Goal: Information Seeking & Learning: Learn about a topic

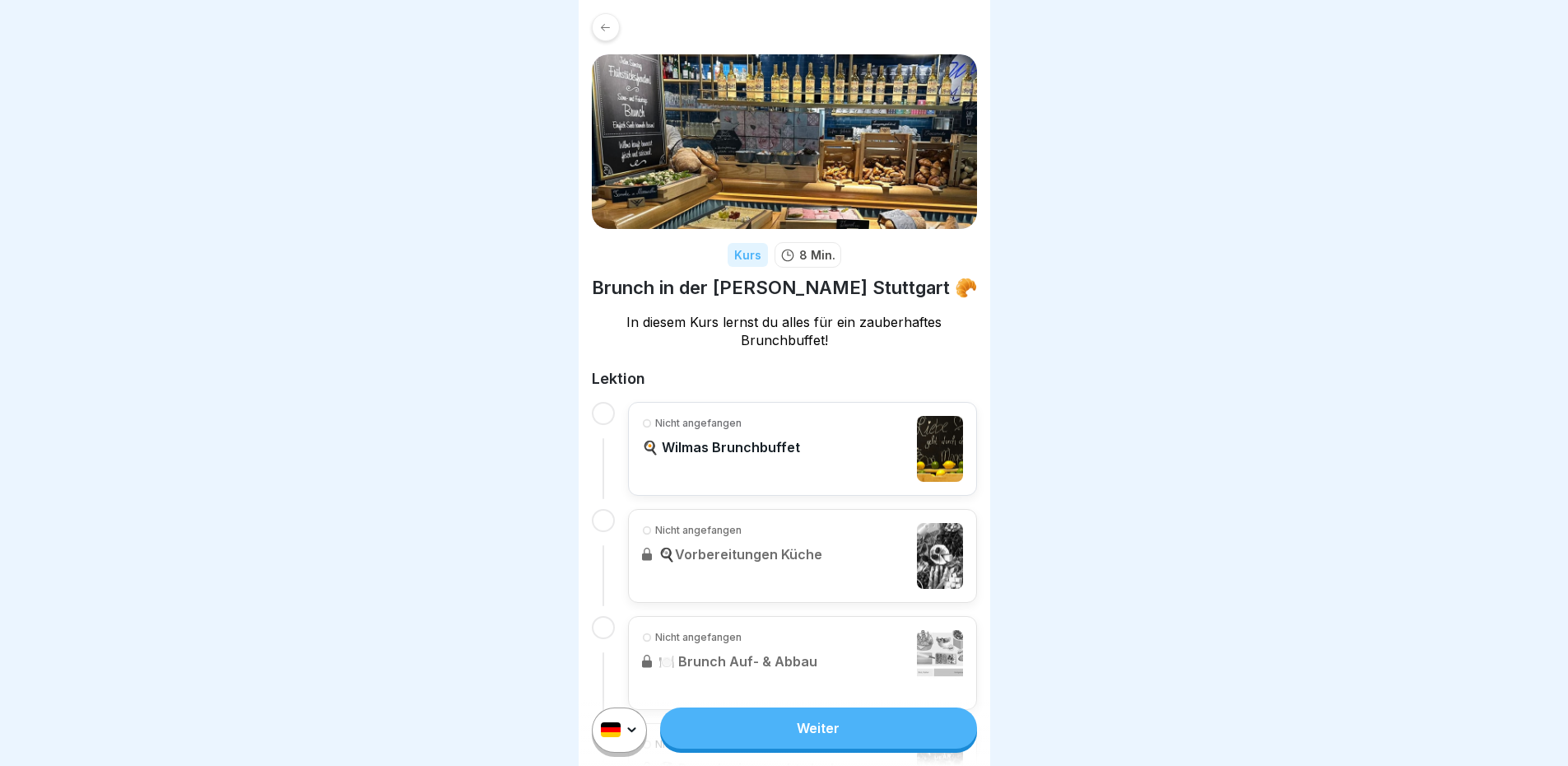
click at [599, 20] on div at bounding box center [606, 27] width 28 height 28
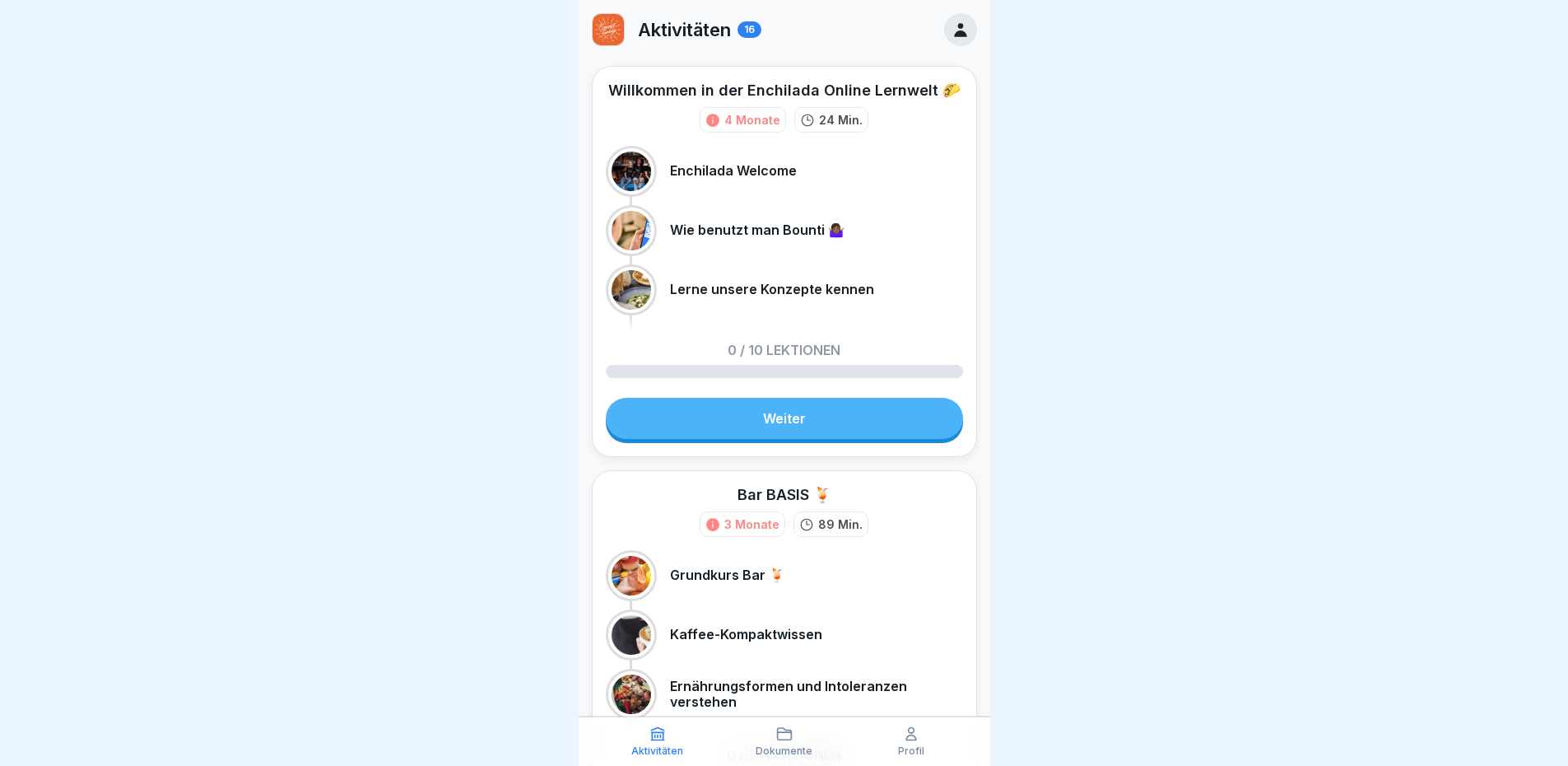
click at [789, 740] on icon at bounding box center [784, 734] width 14 height 11
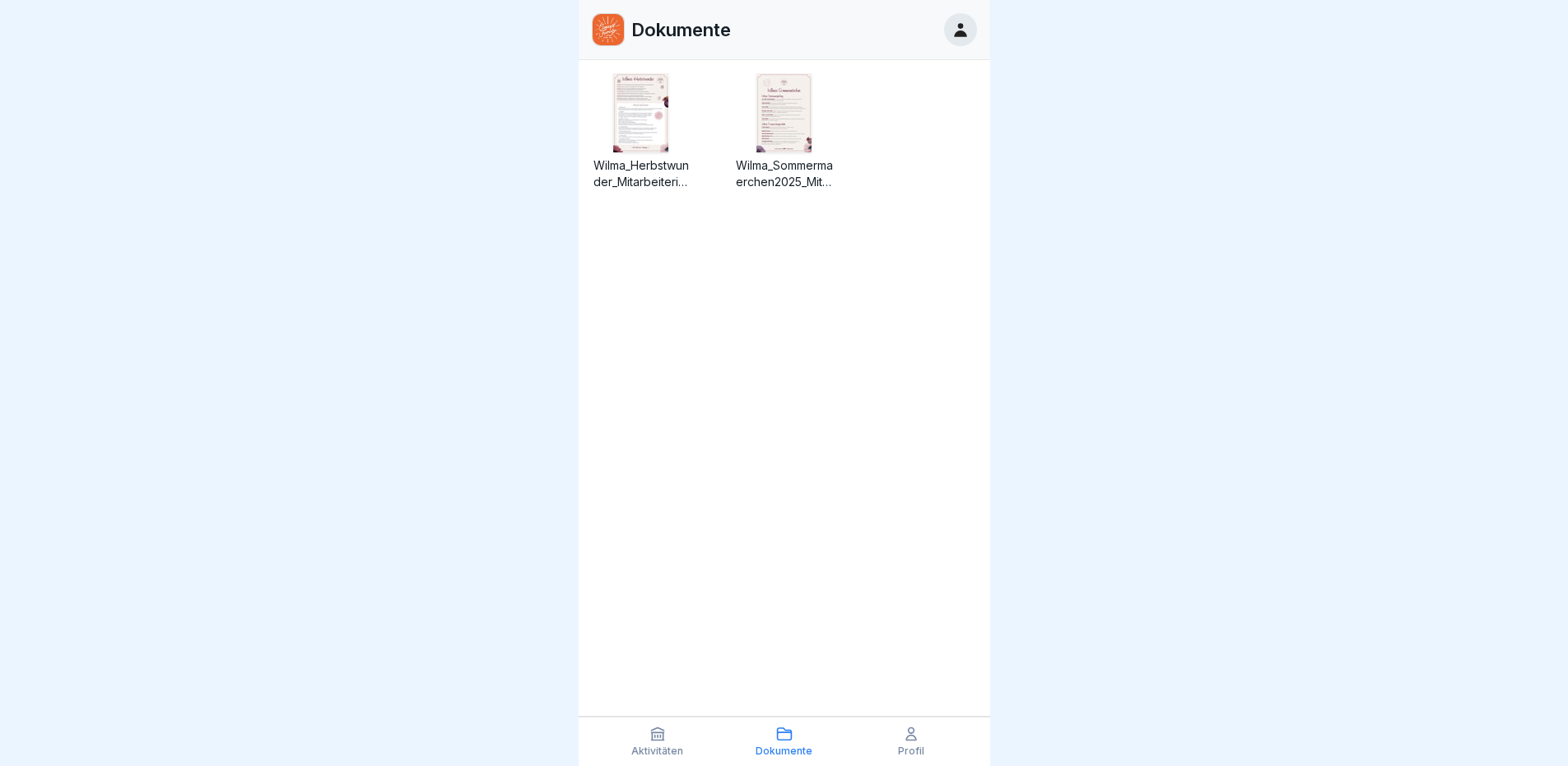
click at [874, 746] on div "Profil" at bounding box center [911, 740] width 119 height 31
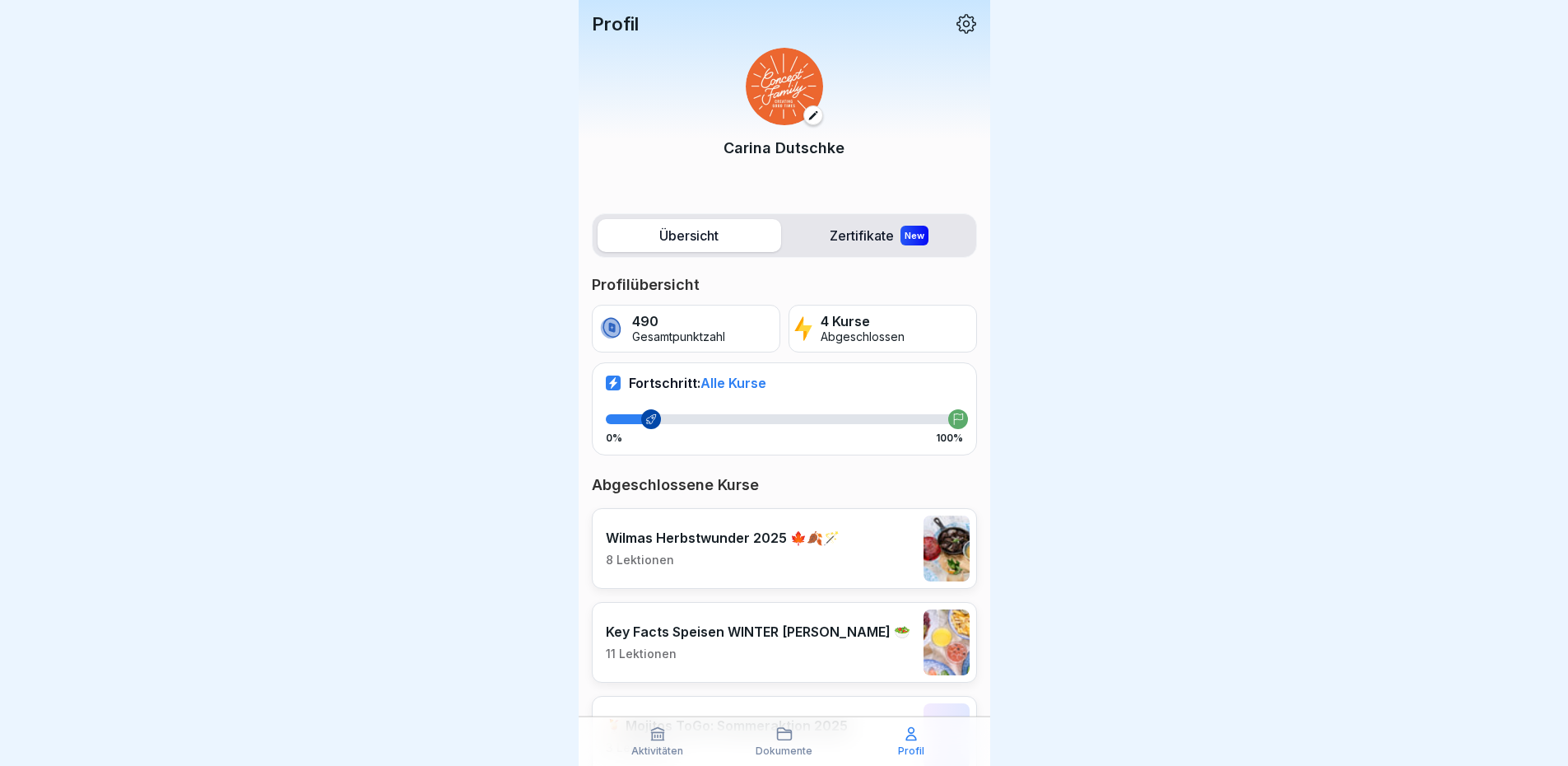
click at [892, 740] on div "Profil" at bounding box center [911, 740] width 119 height 31
click at [955, 13] on icon at bounding box center [966, 24] width 22 height 22
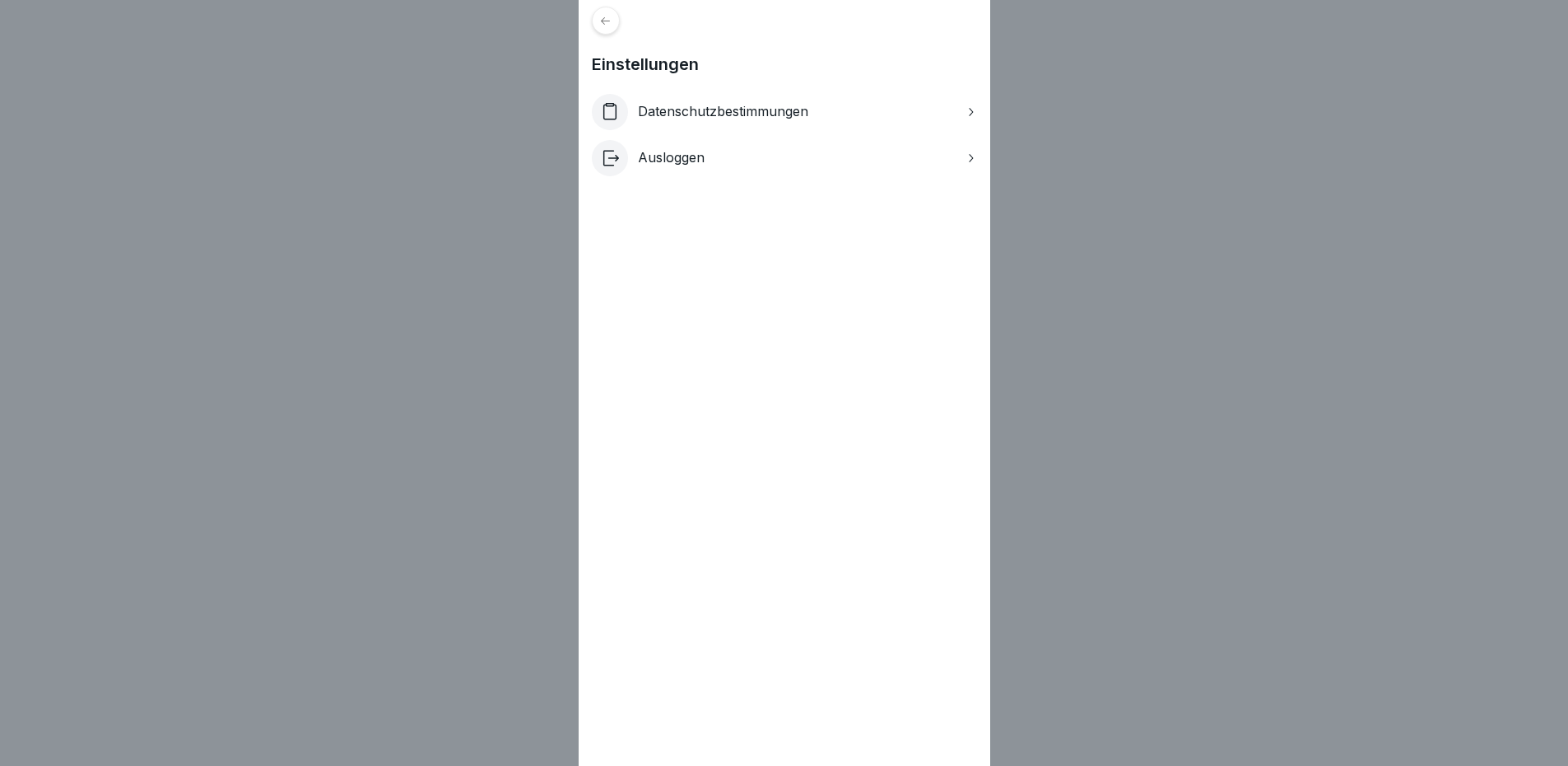
click at [1099, 238] on div "Einstellungen Datenschutzbestimmungen Ausloggen" at bounding box center [784, 383] width 1568 height 766
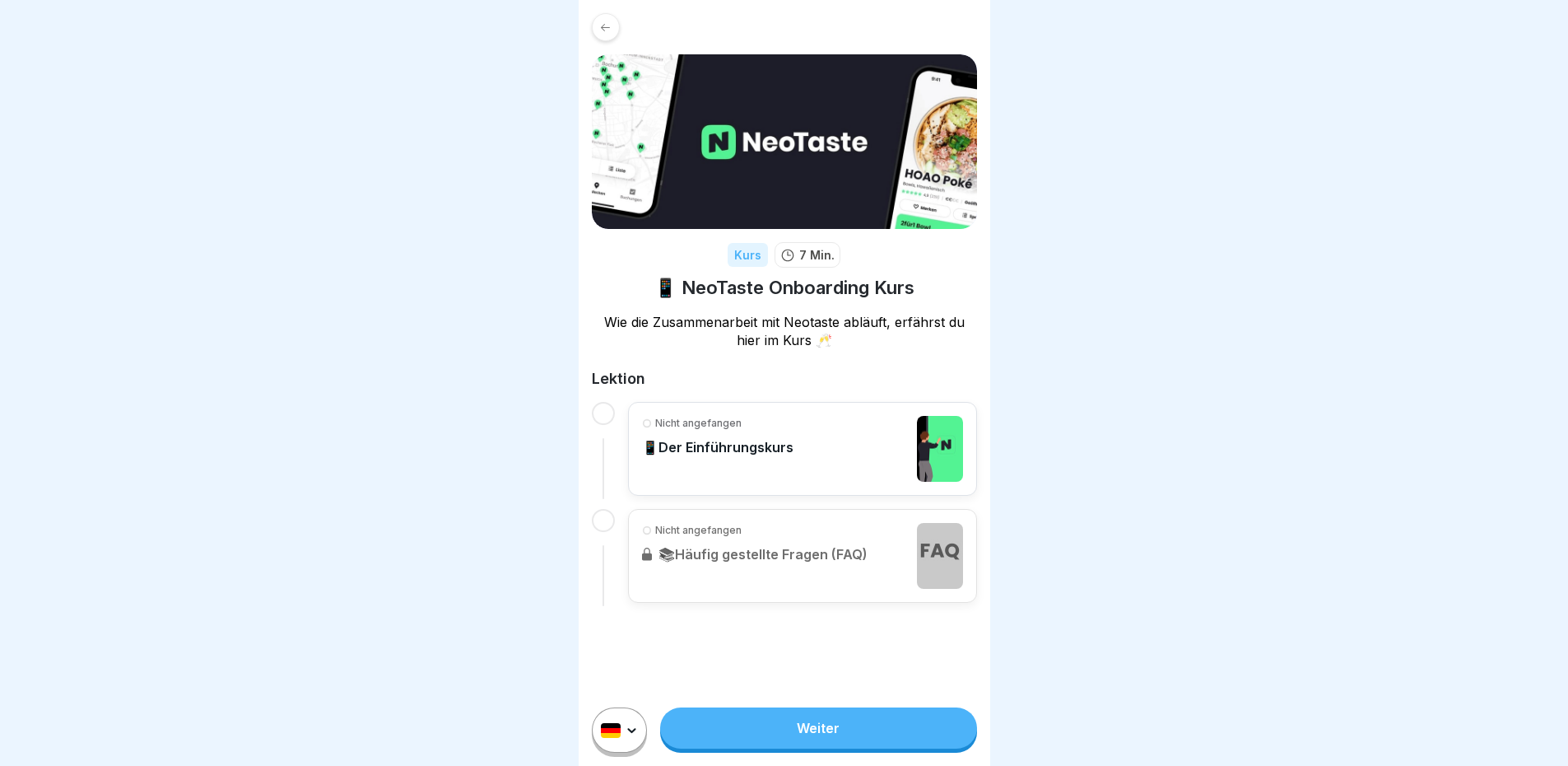
click at [603, 32] on icon at bounding box center [605, 27] width 12 height 12
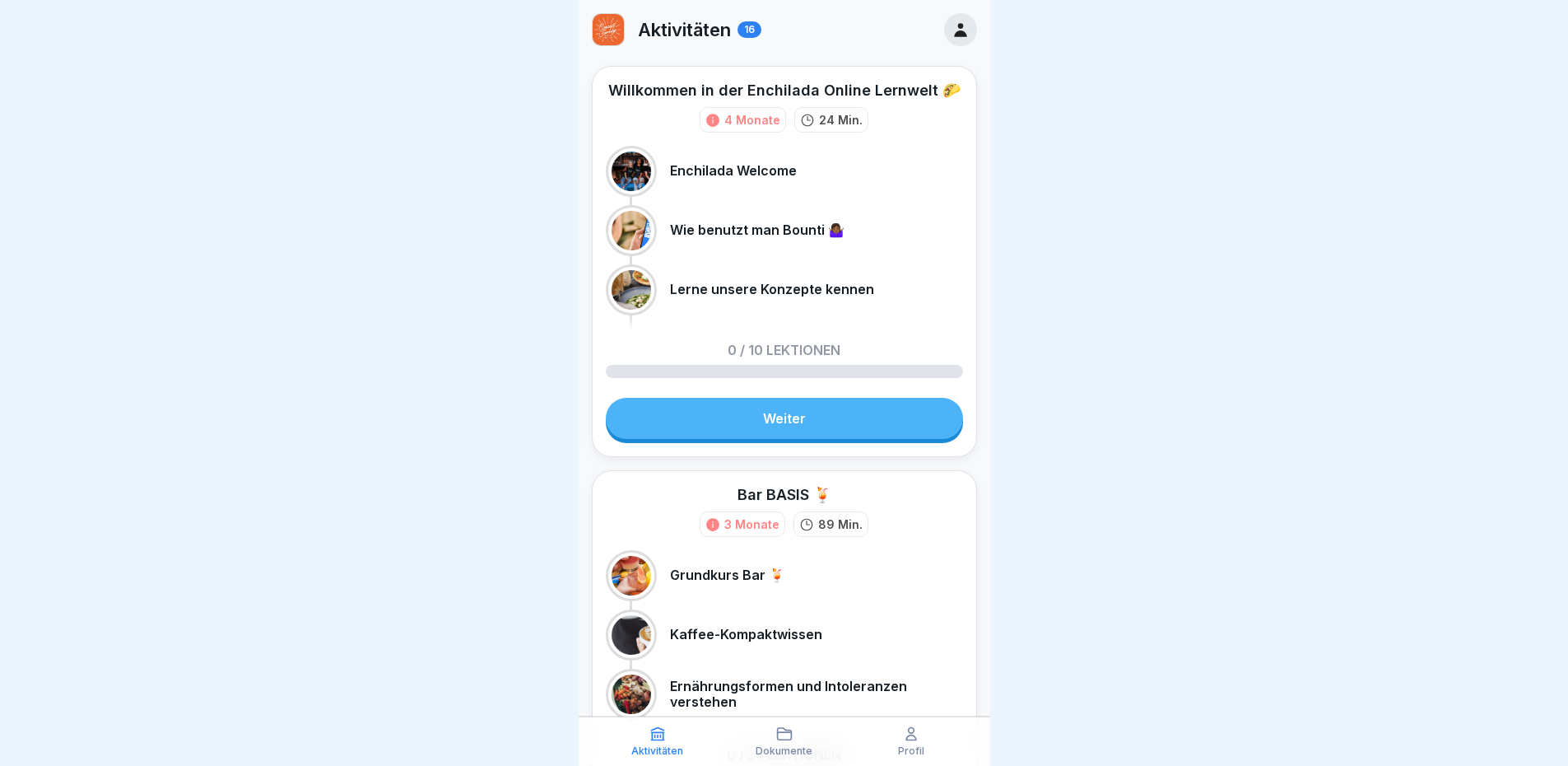
click at [944, 32] on div at bounding box center [960, 29] width 33 height 33
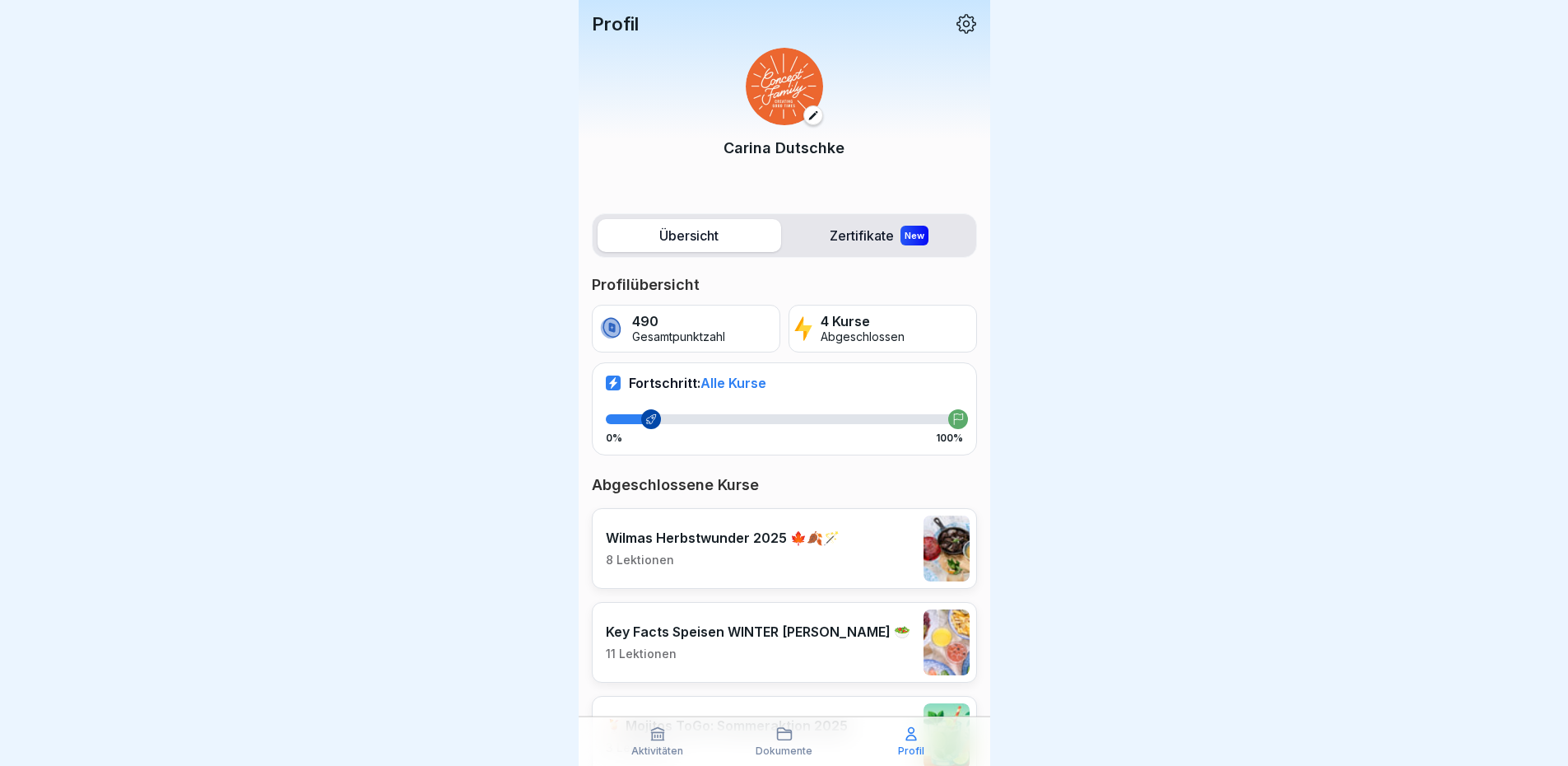
click at [906, 746] on p "Profil" at bounding box center [911, 751] width 26 height 11
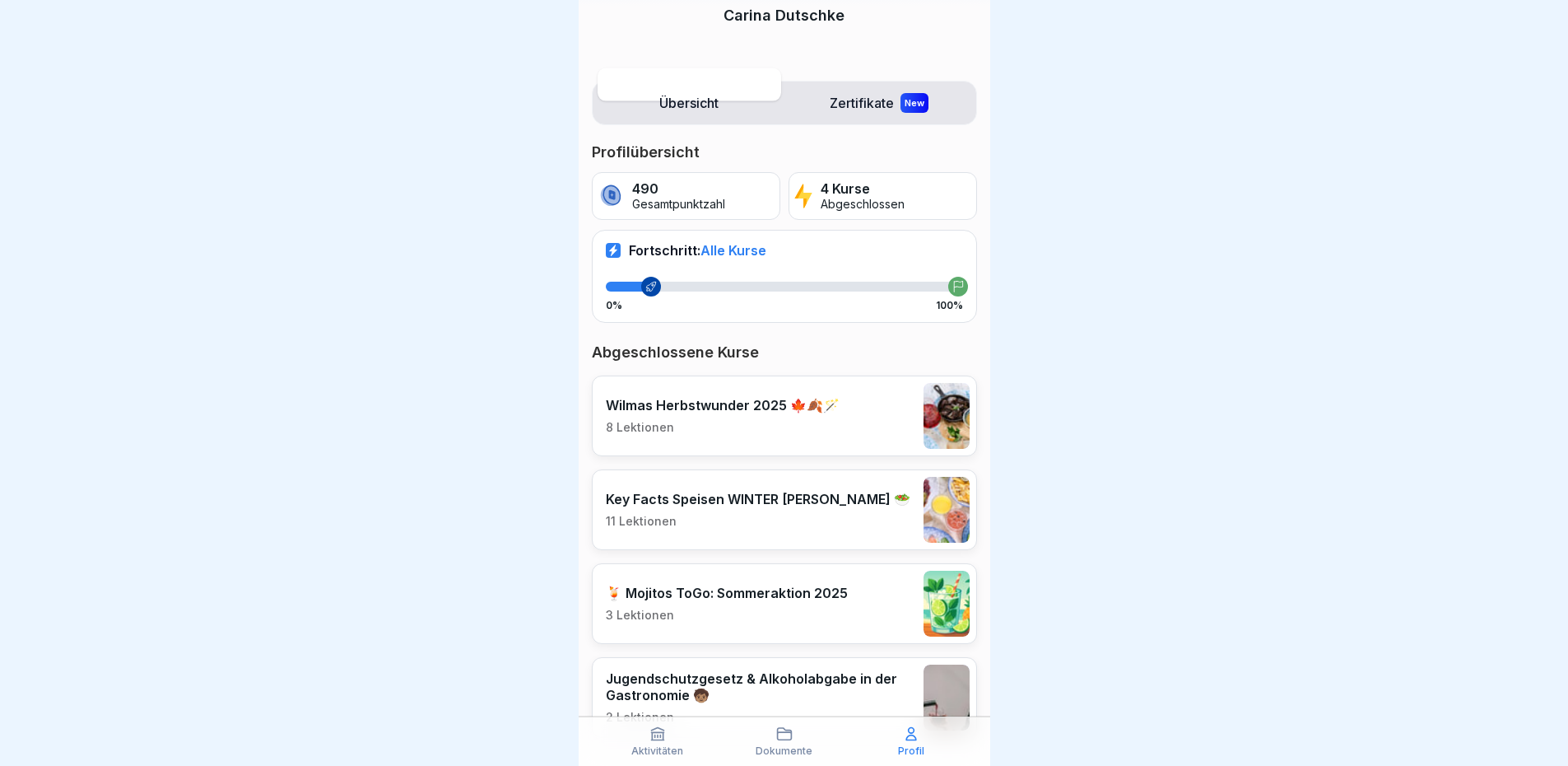
scroll to position [138, 0]
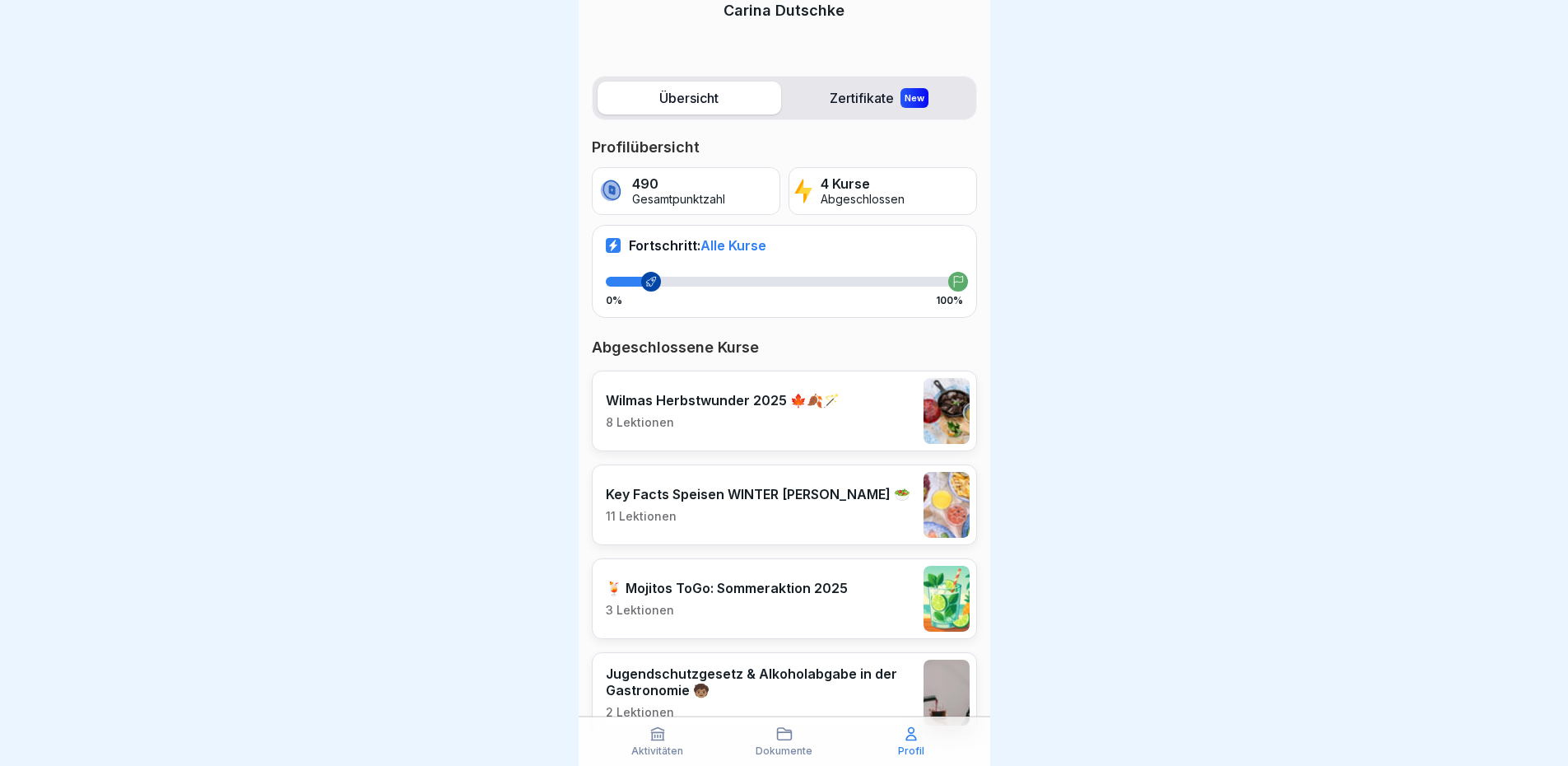
click at [818, 516] on p "11 Lektionen" at bounding box center [758, 517] width 305 height 15
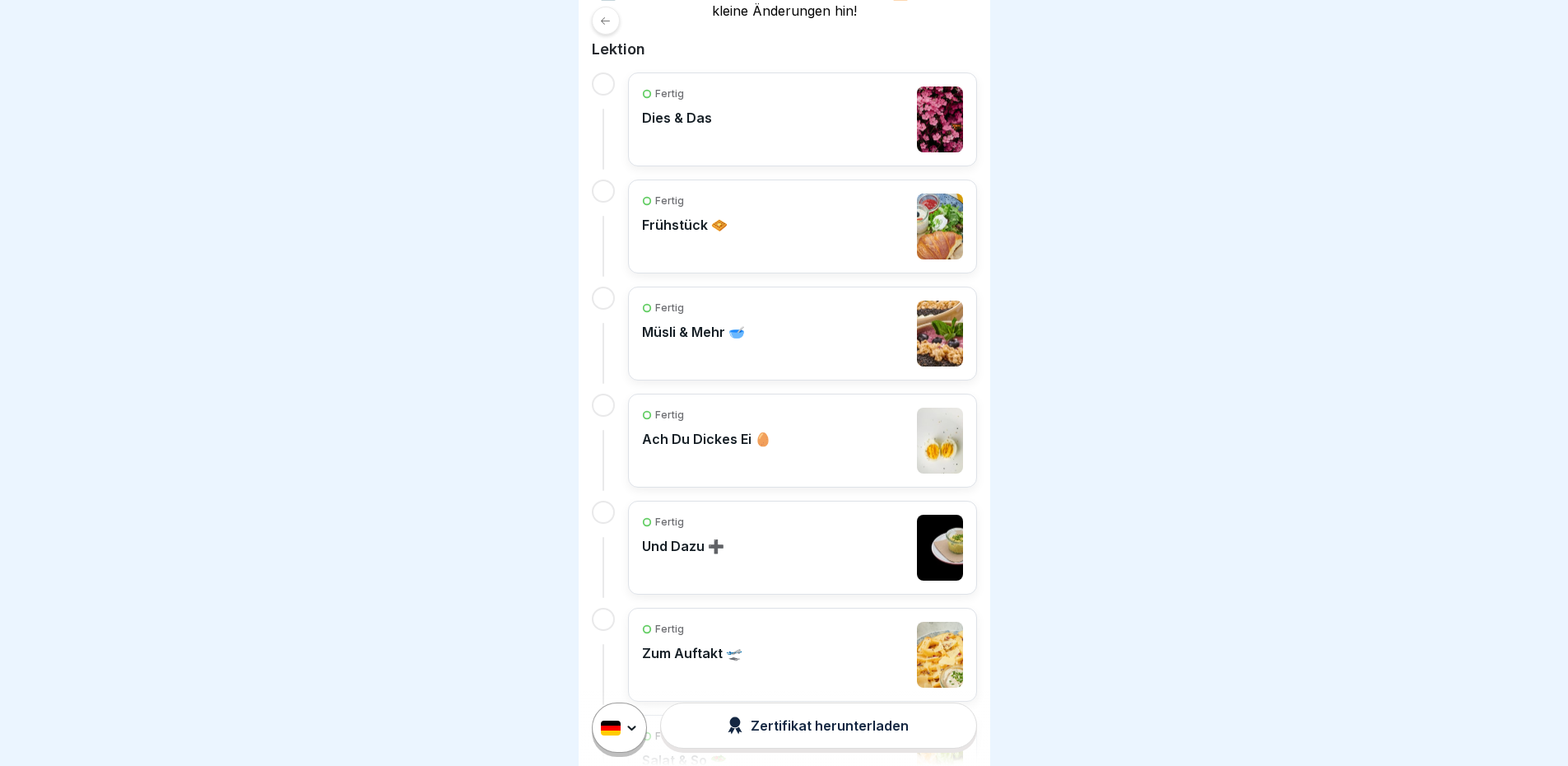
scroll to position [494, 0]
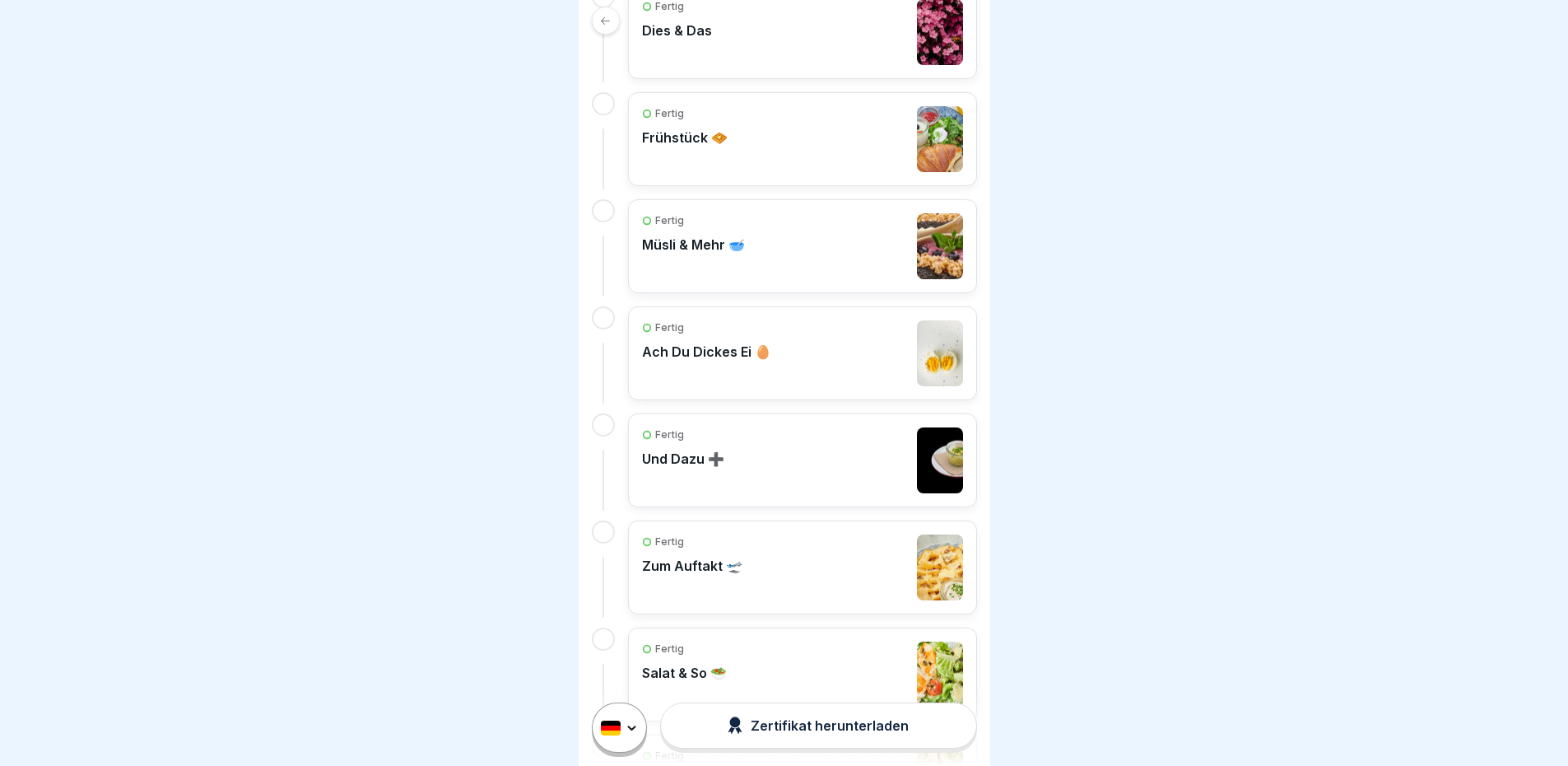
click at [827, 560] on div "Fertig Zum Auftakt 🛫" at bounding box center [802, 568] width 321 height 66
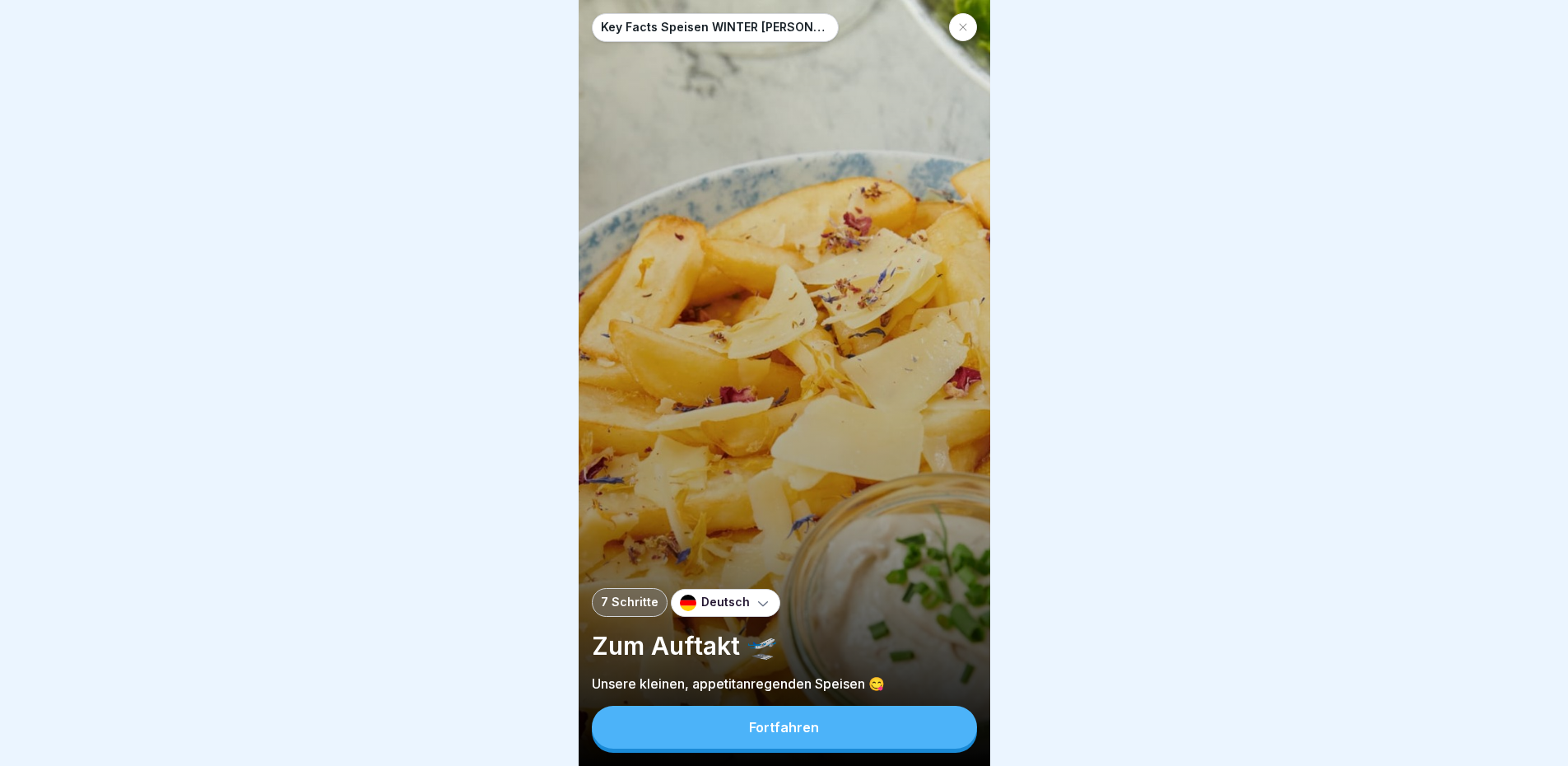
click at [791, 748] on button "Fortfahren" at bounding box center [784, 726] width 385 height 43
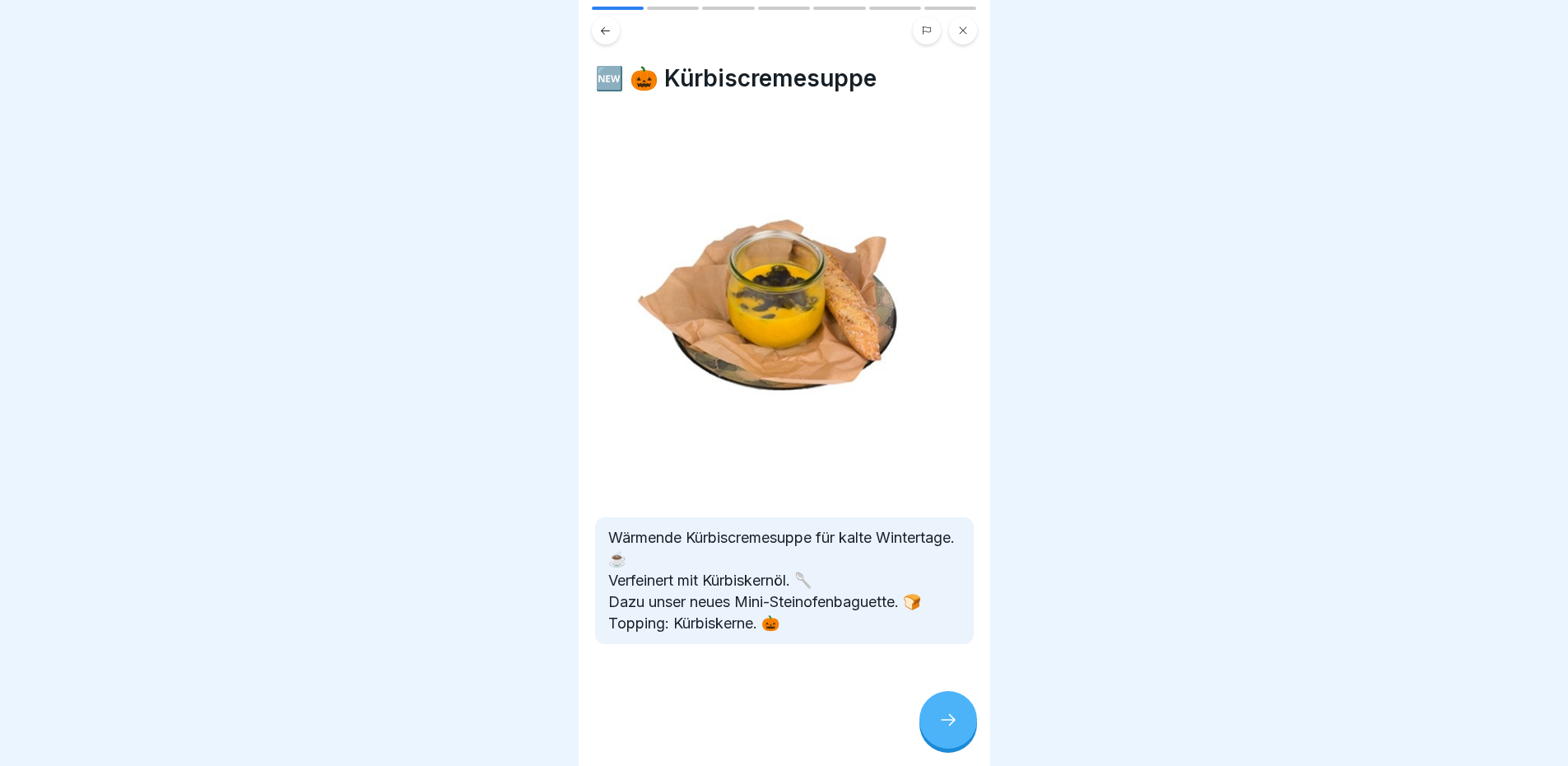
click at [936, 736] on div at bounding box center [948, 719] width 58 height 58
